Goal: Use online tool/utility: Utilize a website feature to perform a specific function

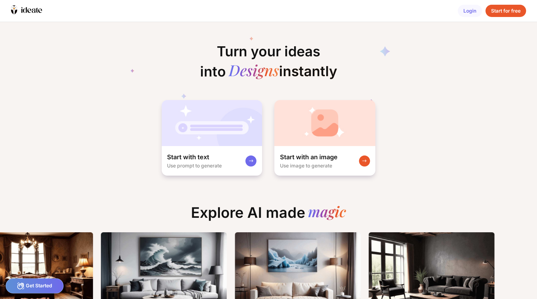
scroll to position [0, 547]
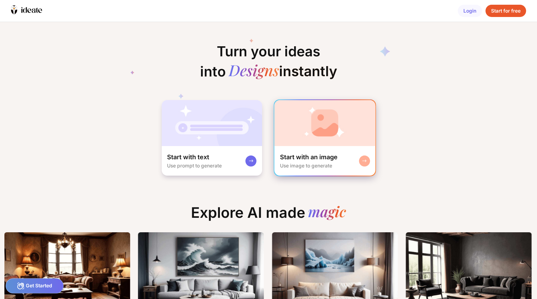
click at [293, 132] on img at bounding box center [324, 123] width 101 height 46
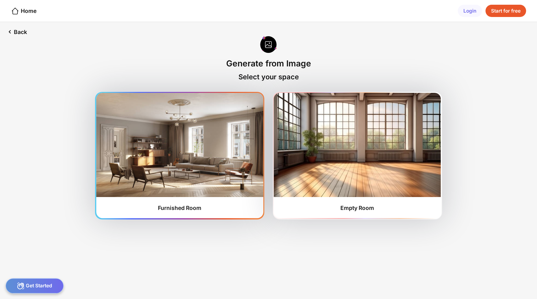
click at [157, 136] on img at bounding box center [179, 145] width 167 height 104
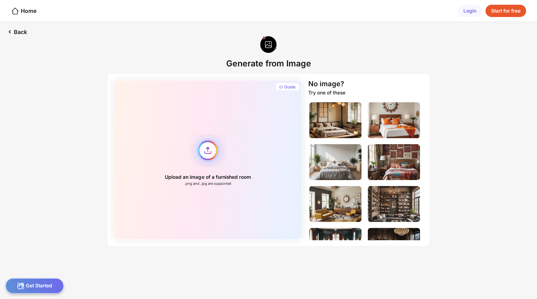
click at [207, 153] on div "Upload an image of a furnished room .png and .jpg are supported" at bounding box center [208, 160] width 190 height 160
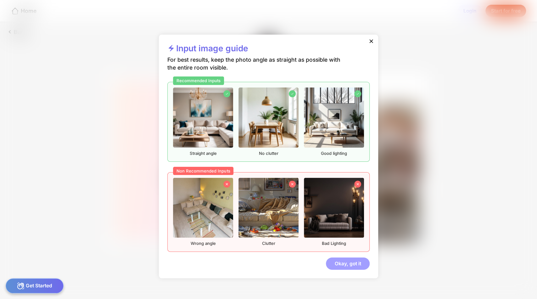
click at [347, 264] on div "Okay, got it" at bounding box center [348, 263] width 44 height 13
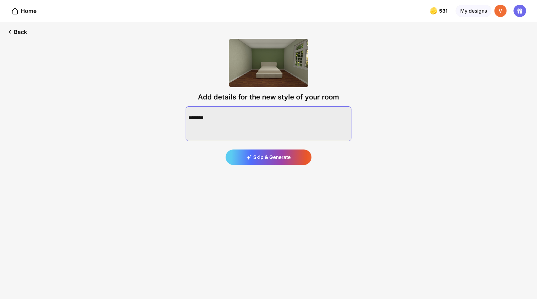
click at [244, 125] on textarea at bounding box center [269, 123] width 166 height 35
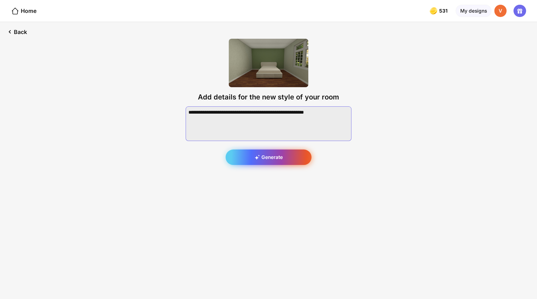
type textarea "**********"
click at [250, 156] on div "Generate" at bounding box center [268, 157] width 86 height 16
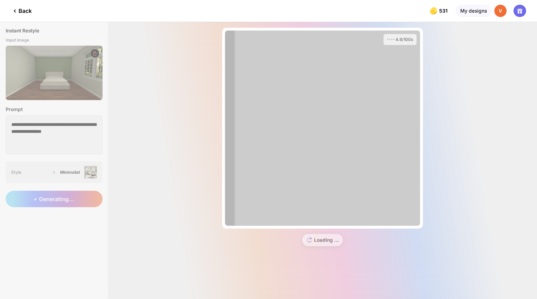
click at [130, 53] on div "4.6/100s Almost there... Edit Design Loading ..." at bounding box center [322, 160] width 429 height 277
click at [130, 53] on div "4.8/100s Almost there... Edit Design Loading ..." at bounding box center [322, 160] width 429 height 277
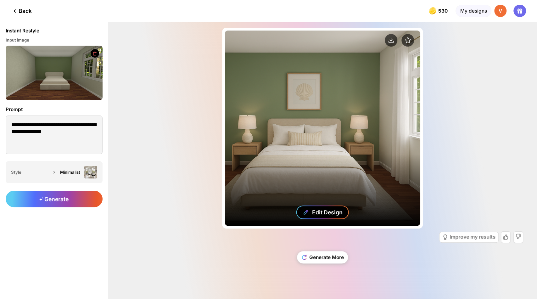
click at [325, 214] on div "Edit Design" at bounding box center [327, 212] width 31 height 7
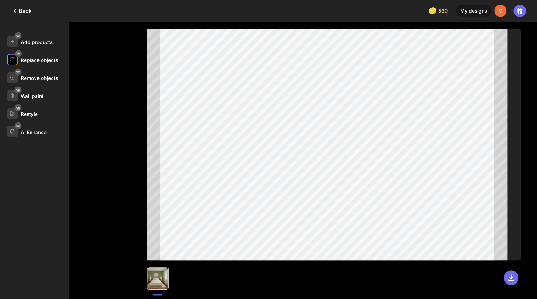
click at [42, 62] on div "Replace objects" at bounding box center [39, 60] width 37 height 6
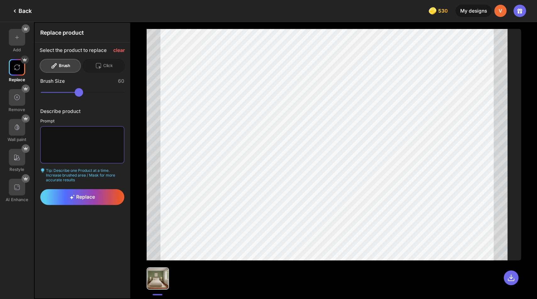
click at [83, 146] on textarea at bounding box center [82, 144] width 84 height 37
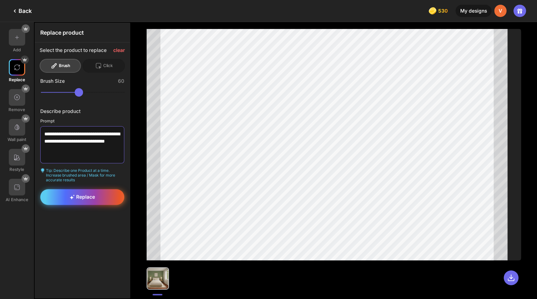
type textarea "**********"
click at [76, 194] on span "Replace" at bounding box center [81, 197] width 25 height 6
